Goal: Task Accomplishment & Management: Use online tool/utility

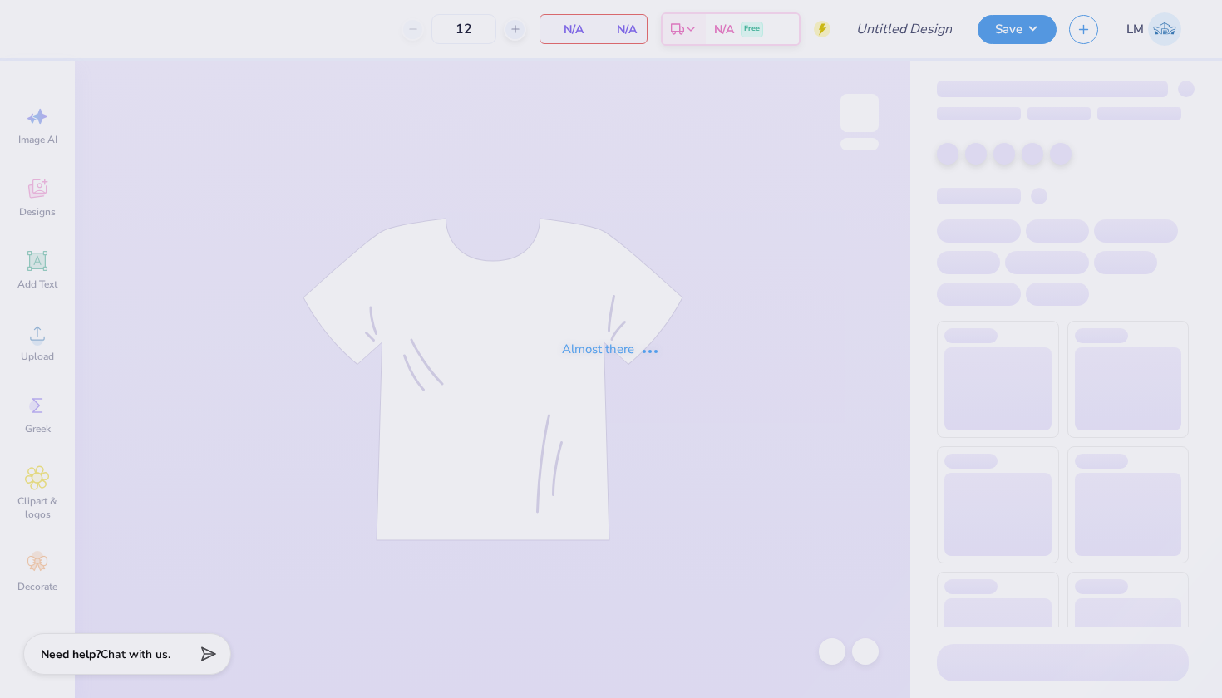
type input "KD Tank Fall 2025"
type input "50"
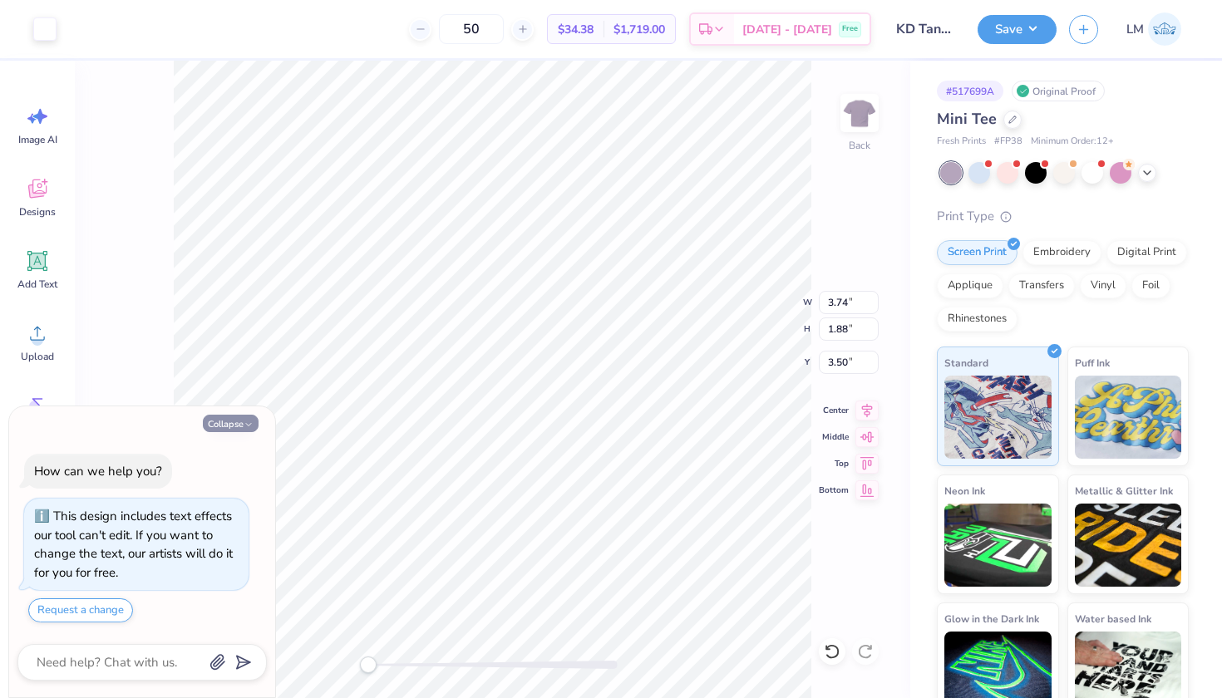
click at [247, 426] on icon "button" at bounding box center [248, 425] width 10 height 10
type textarea "x"
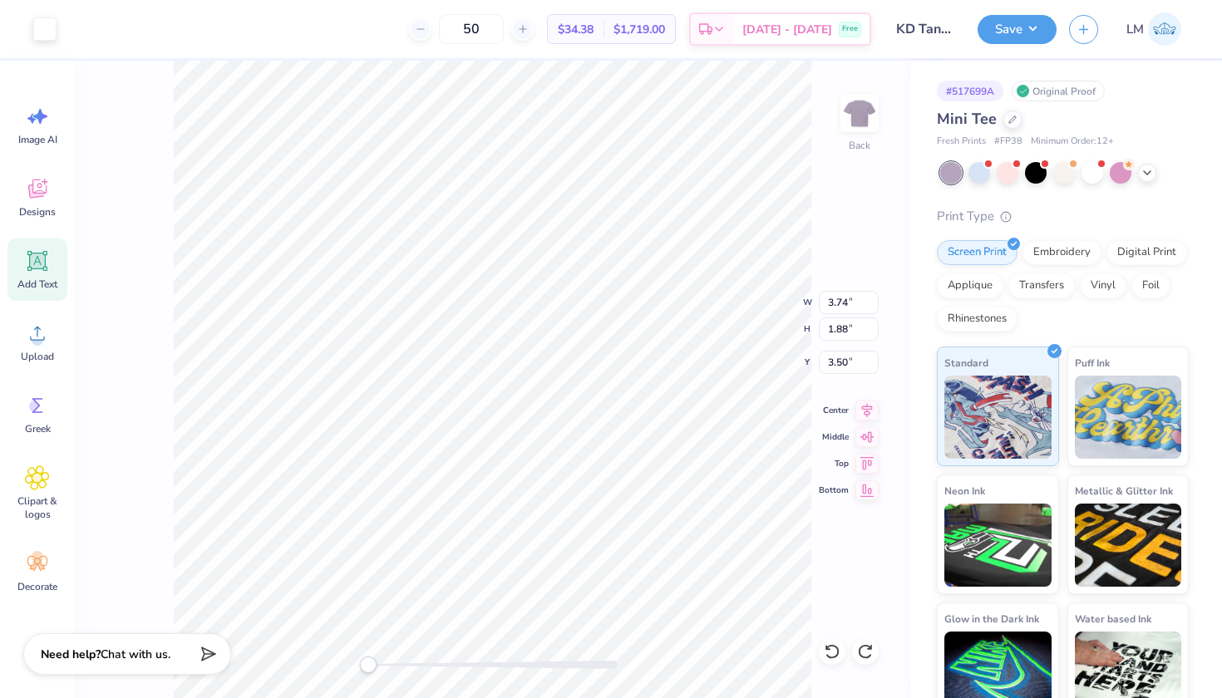
click at [42, 280] on span "Add Text" at bounding box center [37, 284] width 40 height 13
type input "4.06"
type input "1.18"
type input "7.41"
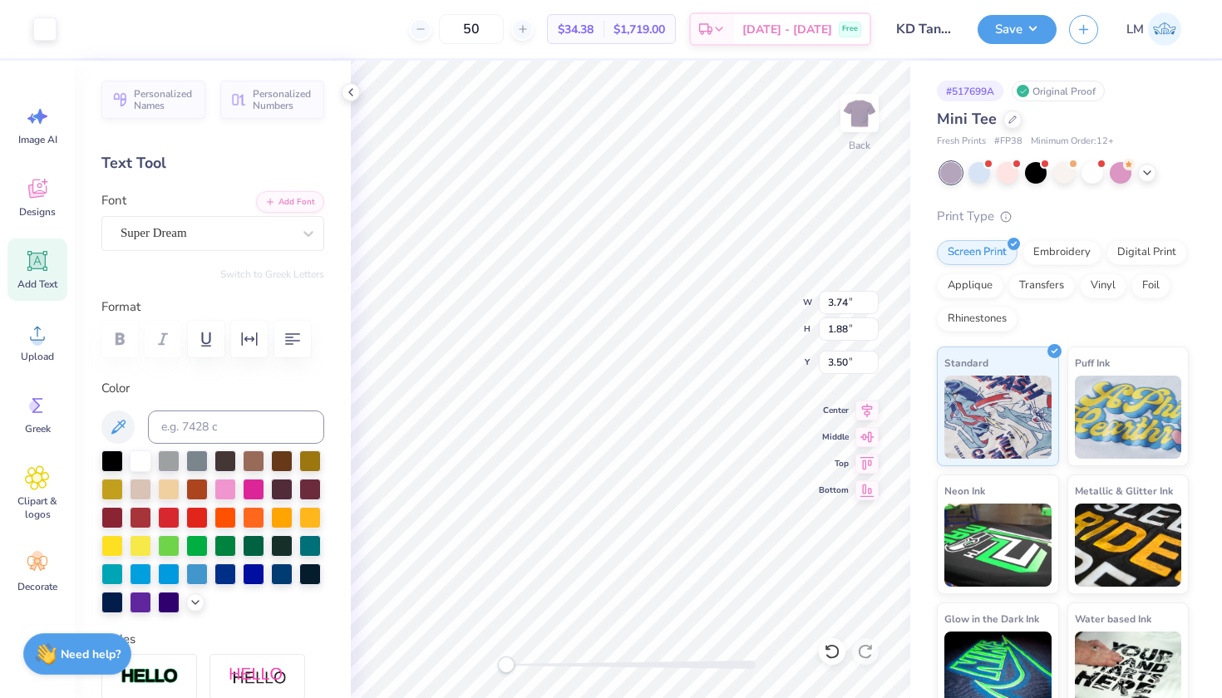
type input "4.06"
type input "1.18"
type input "7.41"
click at [346, 89] on icon at bounding box center [350, 92] width 13 height 13
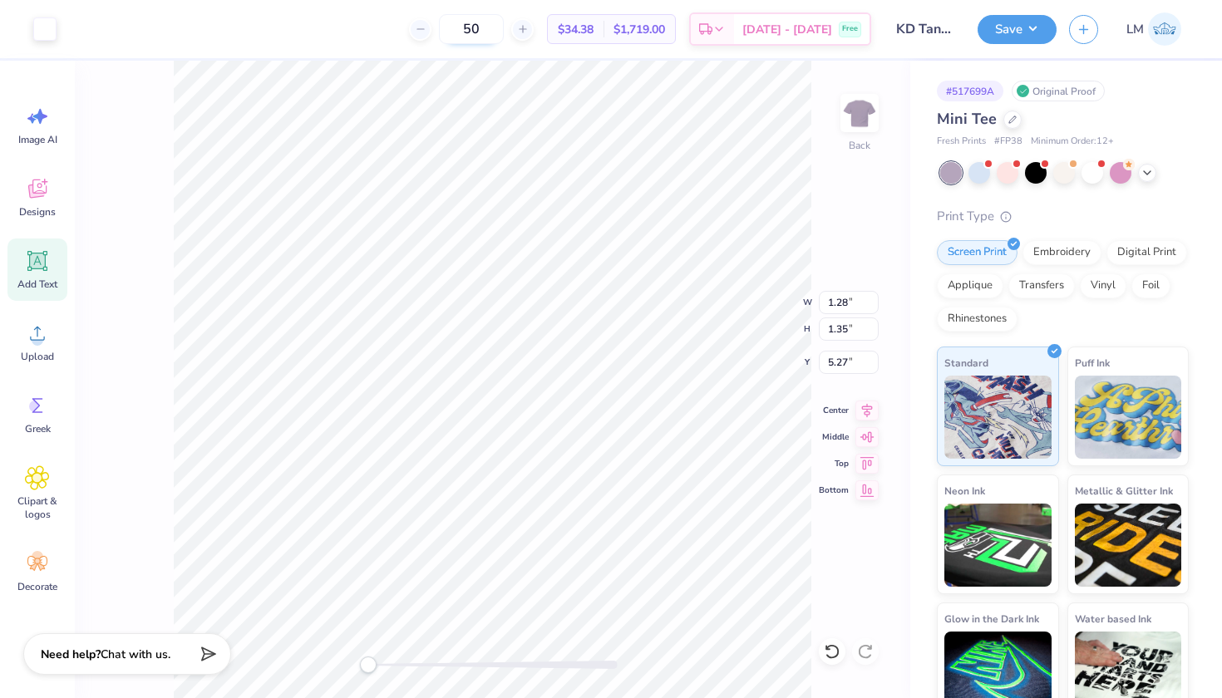
click at [504, 41] on input "50" at bounding box center [471, 29] width 65 height 30
type input "5"
type input "150"
